Goal: Find specific page/section: Find specific page/section

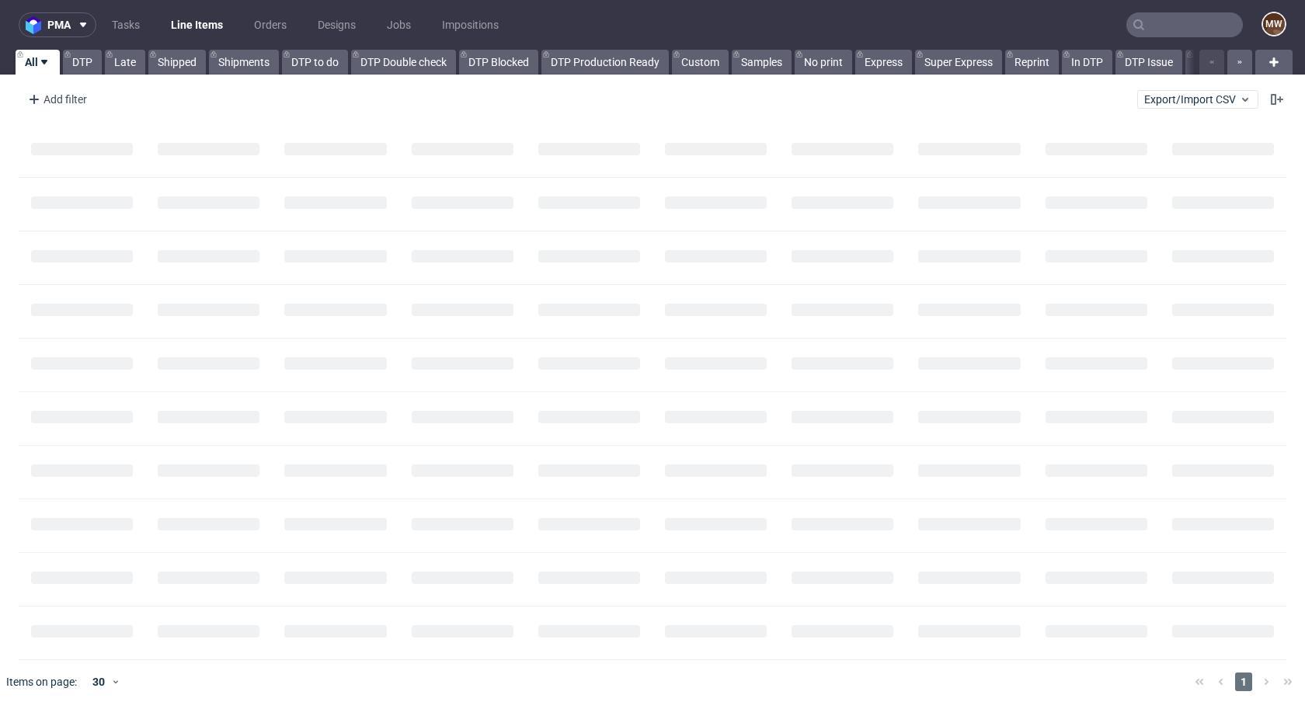
click at [1159, 22] on input "text" at bounding box center [1184, 24] width 116 height 25
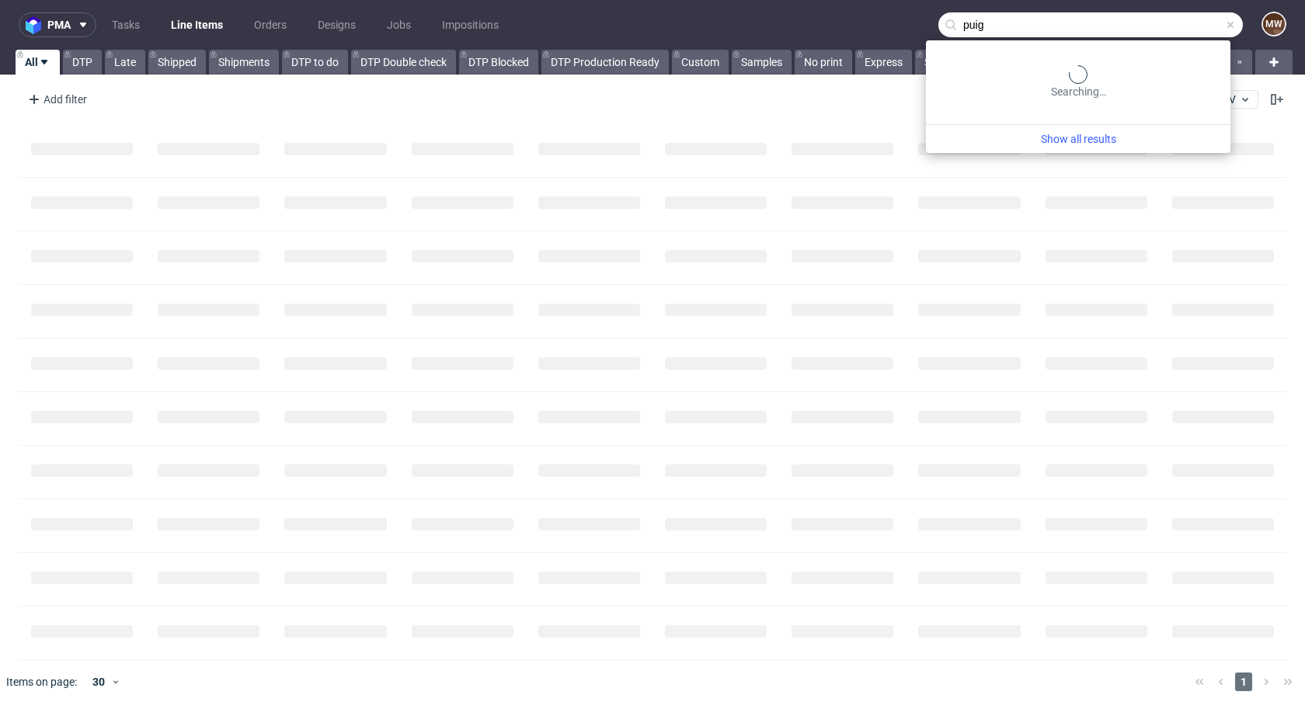
type input "puig"
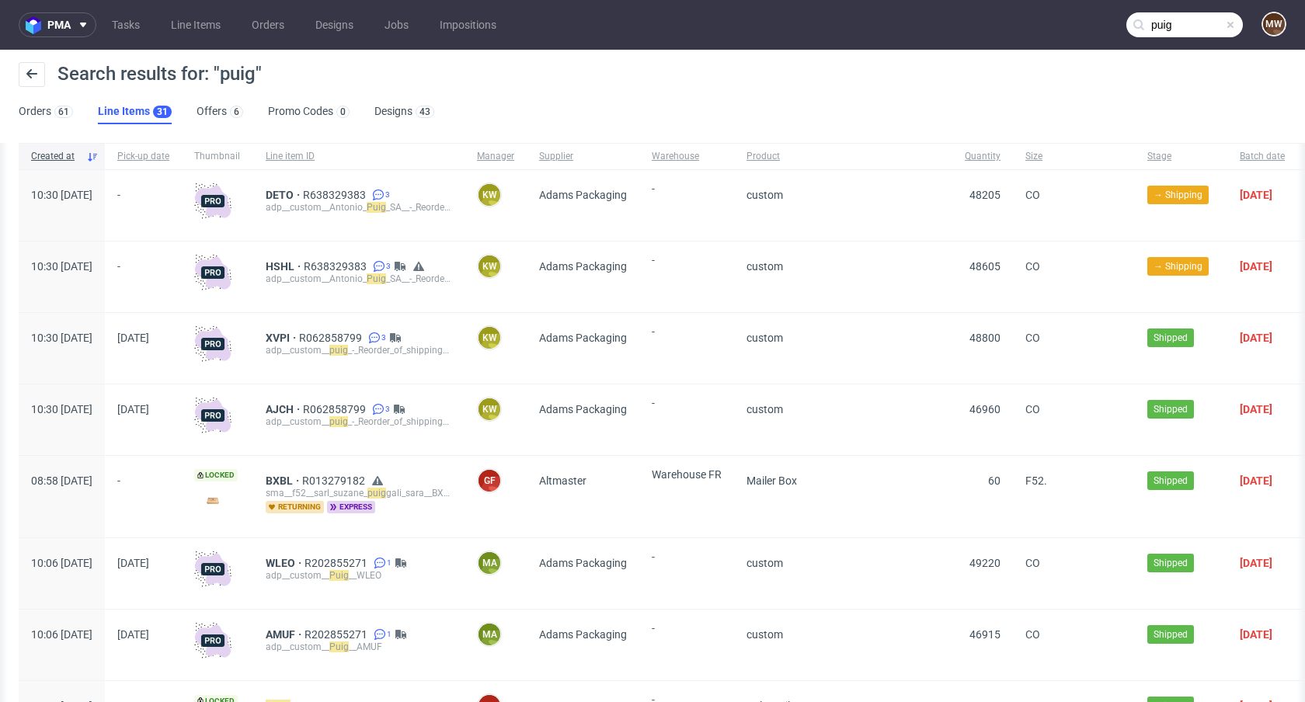
scroll to position [0, 482]
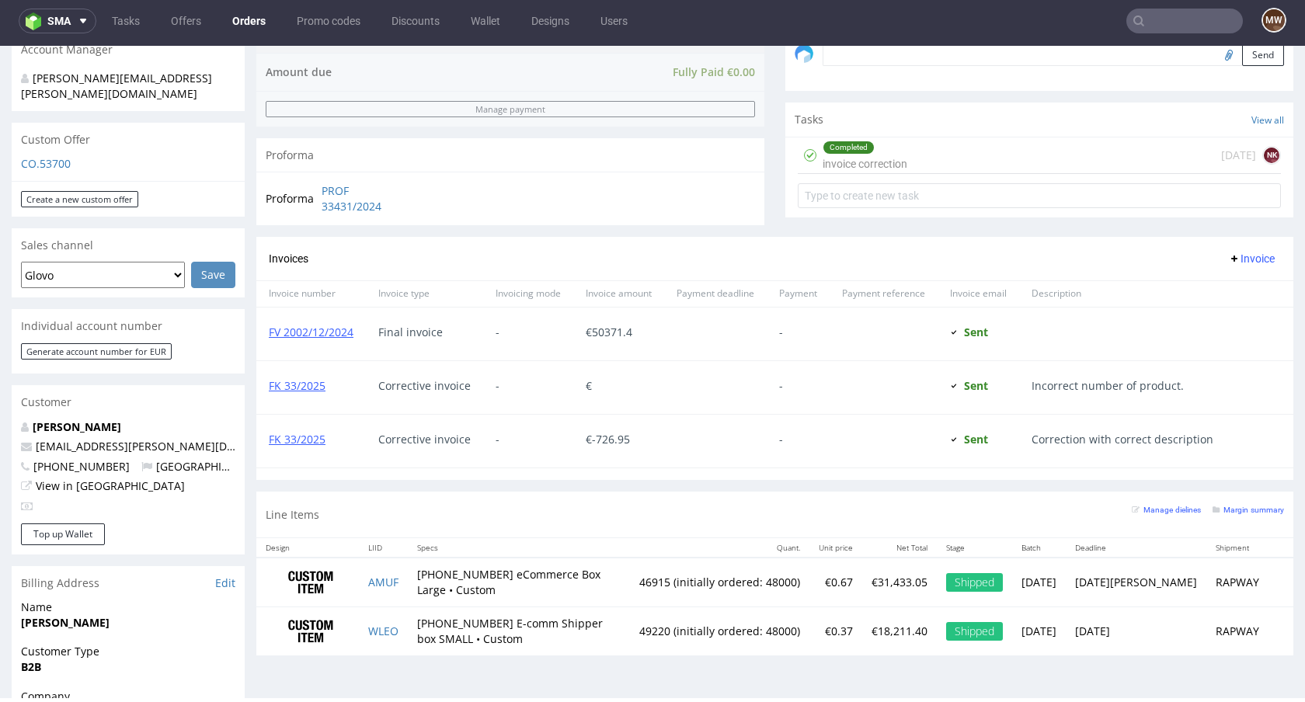
scroll to position [502, 0]
click at [299, 331] on link "FV 2002/12/2024" at bounding box center [311, 330] width 85 height 15
click at [644, 394] on div "€" at bounding box center [618, 386] width 91 height 53
